Goal: Check status

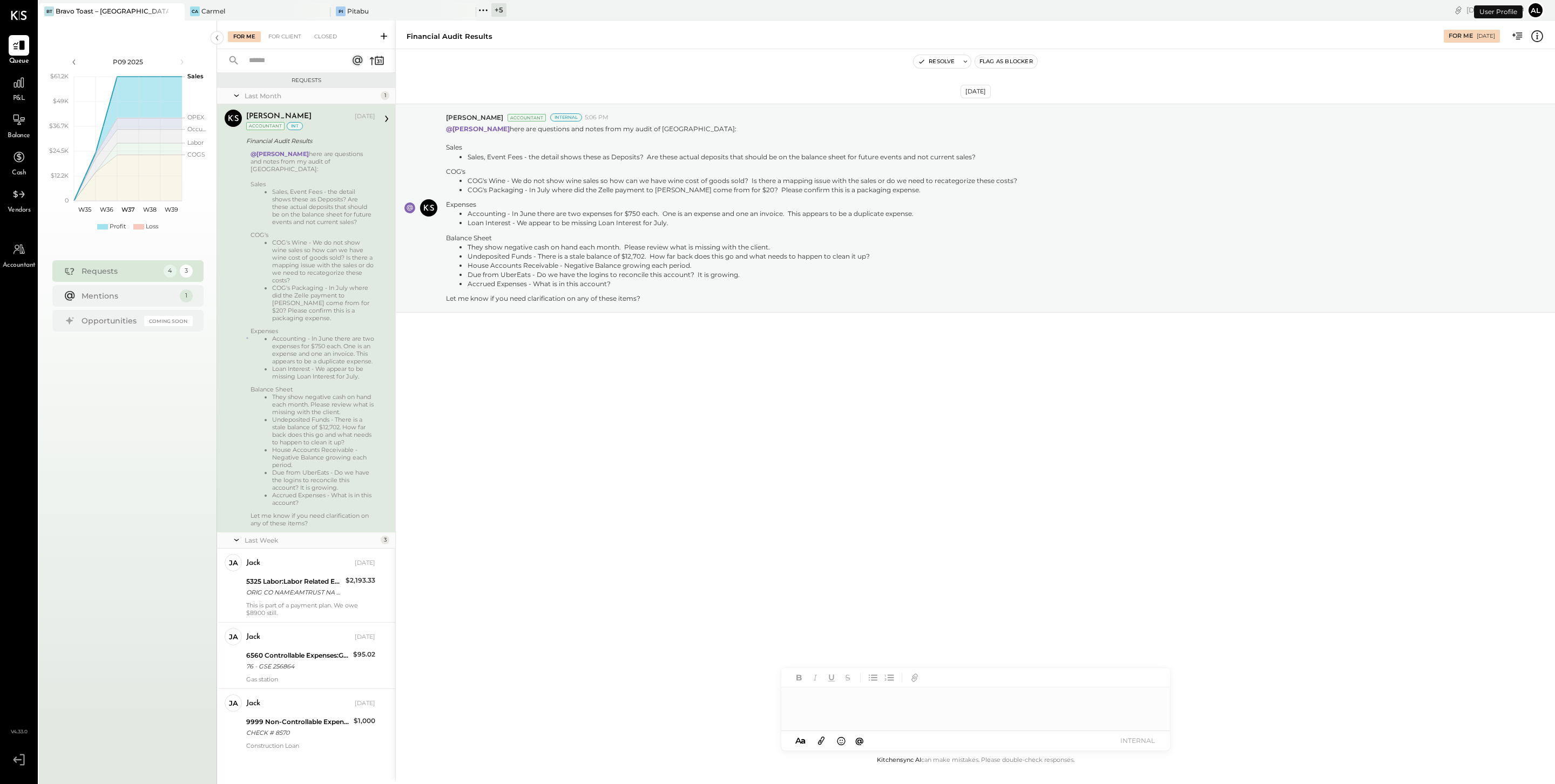
scroll to position [24, 0]
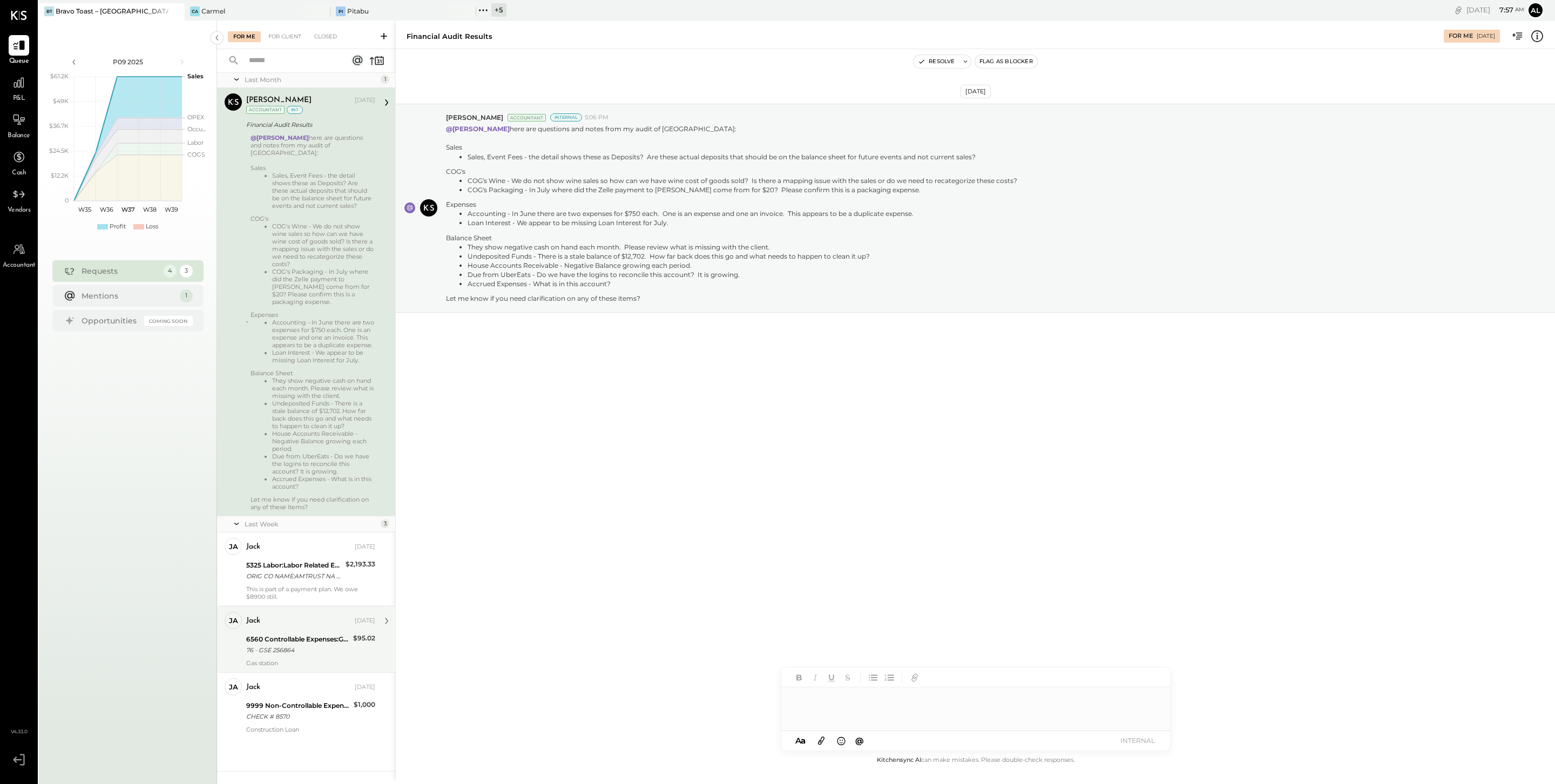
click at [330, 642] on div "6560 Controllable Expenses:General & Administrative Expenses:Bank Charges & Fees" at bounding box center [298, 639] width 104 height 11
